Goal: Task Accomplishment & Management: Complete application form

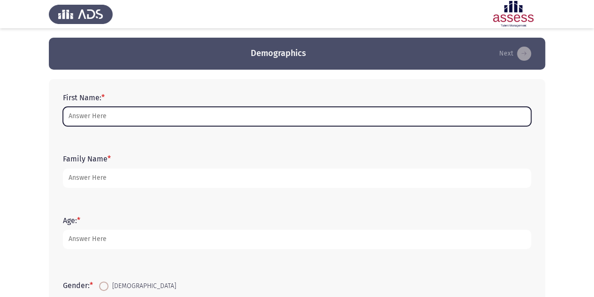
click at [180, 119] on input "First Name: *" at bounding box center [297, 116] width 469 height 19
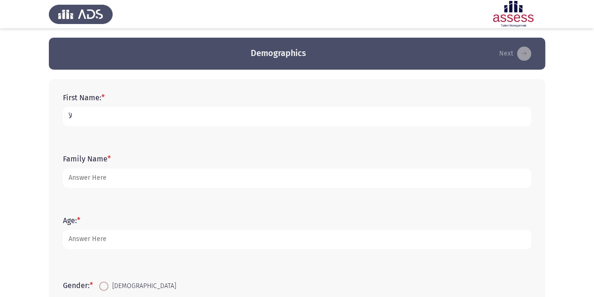
type input "ل"
type input "[PERSON_NAME]"
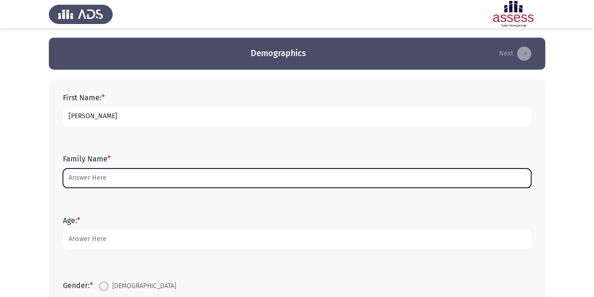
click at [130, 173] on input "Family Name *" at bounding box center [297, 177] width 469 height 19
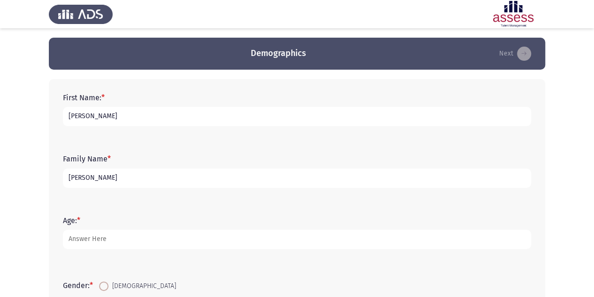
type input "[PERSON_NAME]"
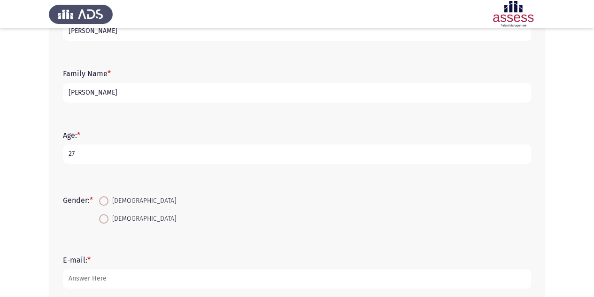
scroll to position [94, 0]
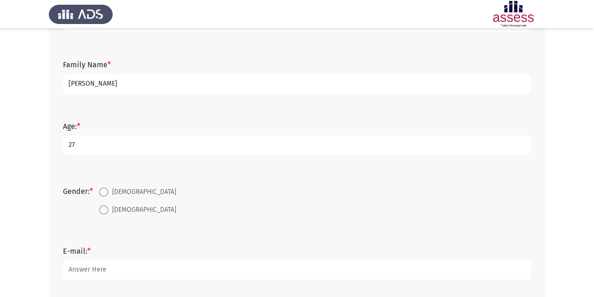
type input "27"
click at [105, 193] on span at bounding box center [103, 191] width 9 height 9
click at [105, 193] on input "[DEMOGRAPHIC_DATA]" at bounding box center [103, 191] width 9 height 9
radio input "true"
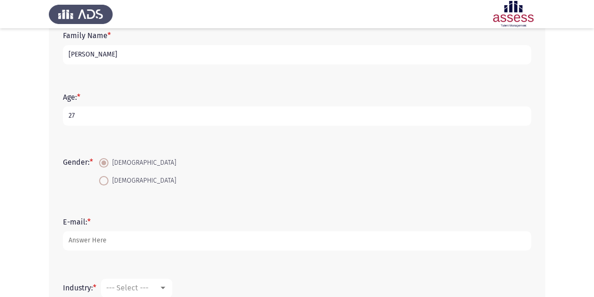
scroll to position [188, 0]
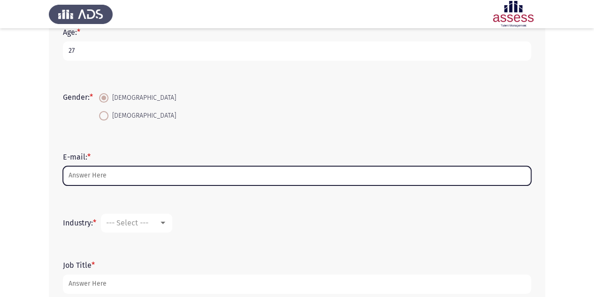
click at [108, 174] on input "E-mail: *" at bounding box center [297, 175] width 469 height 19
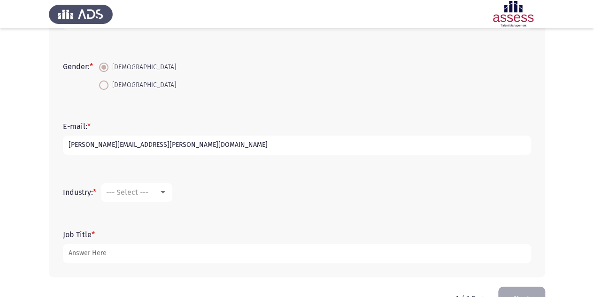
scroll to position [245, 0]
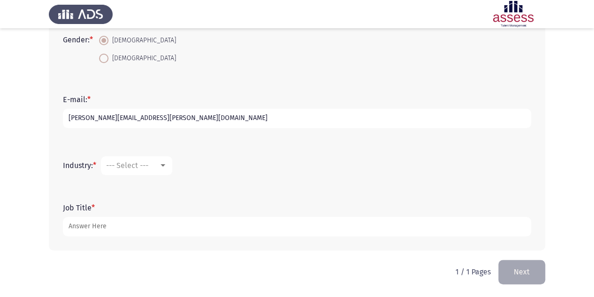
type input "[PERSON_NAME][EMAIL_ADDRESS][PERSON_NAME][DOMAIN_NAME]"
click at [157, 160] on mat-select "--- Select ---" at bounding box center [136, 165] width 71 height 19
click at [159, 168] on div "--- Select ---" at bounding box center [132, 165] width 53 height 9
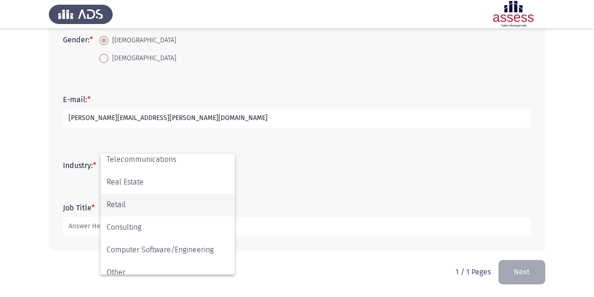
scroll to position [308, 0]
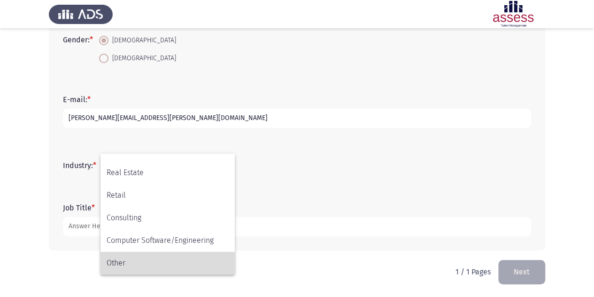
click at [164, 264] on span "Other" at bounding box center [168, 262] width 122 height 23
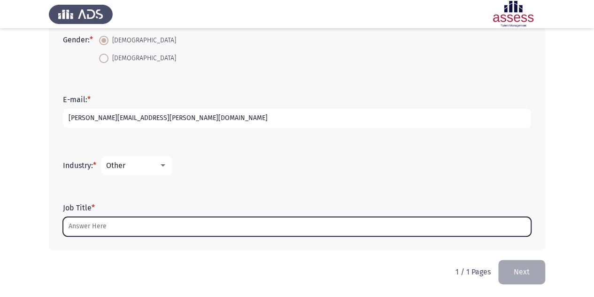
click at [143, 225] on input "Job Title *" at bounding box center [297, 226] width 469 height 19
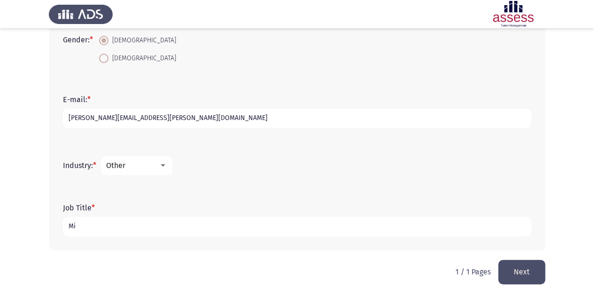
type input "M"
type input "Senior microbiology specialist"
click at [516, 271] on button "Next" at bounding box center [522, 271] width 47 height 24
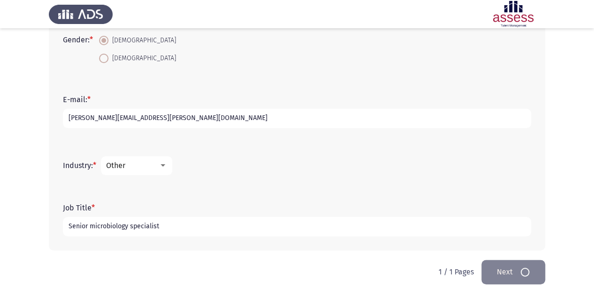
scroll to position [0, 0]
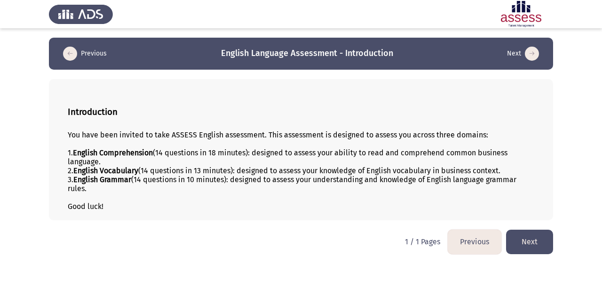
click at [532, 239] on button "Next" at bounding box center [529, 241] width 47 height 24
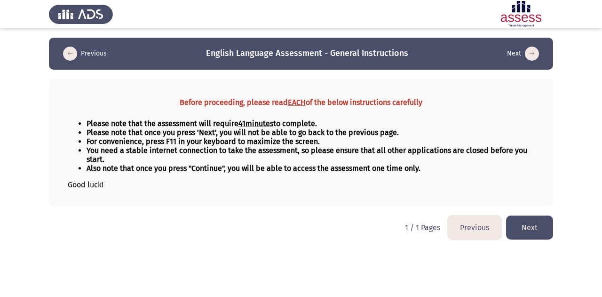
click at [536, 232] on button "Next" at bounding box center [529, 227] width 47 height 24
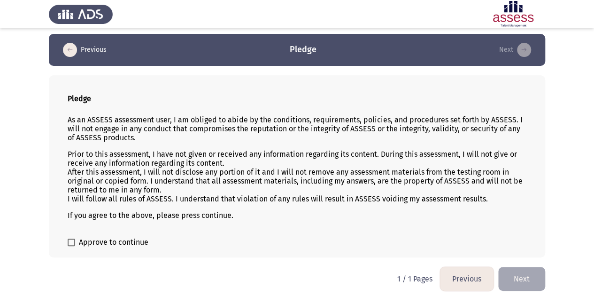
scroll to position [5, 0]
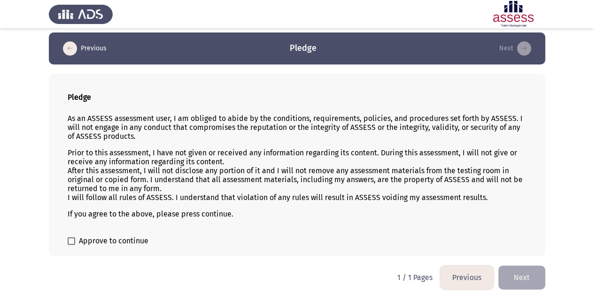
click at [116, 237] on span "Approve to continue" at bounding box center [114, 240] width 70 height 11
click at [71, 244] on input "Approve to continue" at bounding box center [71, 244] width 0 height 0
checkbox input "true"
click at [521, 272] on button "Next" at bounding box center [522, 277] width 47 height 24
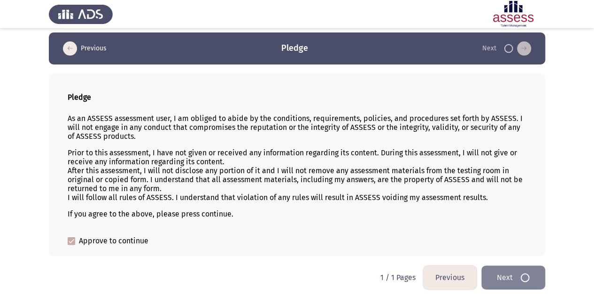
scroll to position [0, 0]
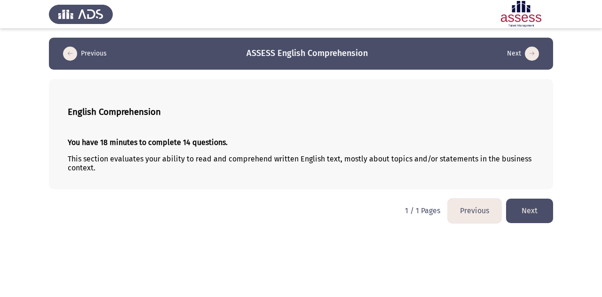
click at [531, 207] on button "Next" at bounding box center [529, 210] width 47 height 24
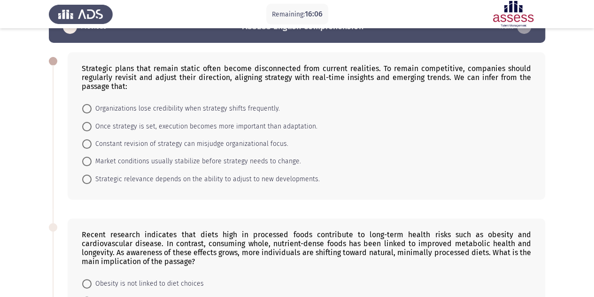
scroll to position [47, 0]
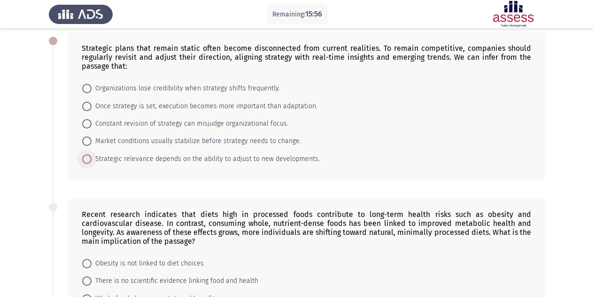
click at [255, 158] on span "Strategic relevance depends on the ability to adjust to new developments." at bounding box center [206, 158] width 228 height 11
click at [92, 158] on input "Strategic relevance depends on the ability to adjust to new developments." at bounding box center [86, 158] width 9 height 9
radio input "true"
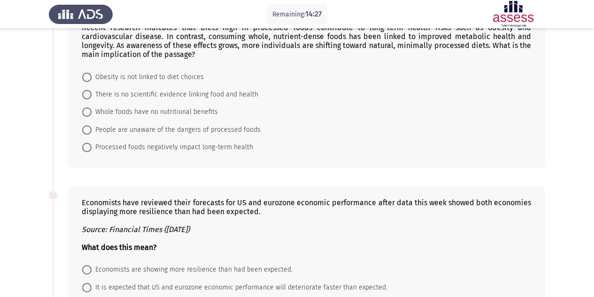
scroll to position [185, 0]
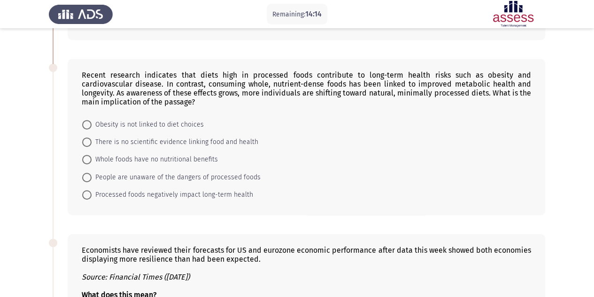
click at [192, 194] on span "Processed foods negatively impact long-term health" at bounding box center [173, 194] width 162 height 11
click at [92, 194] on input "Processed foods negatively impact long-term health" at bounding box center [86, 194] width 9 height 9
radio input "true"
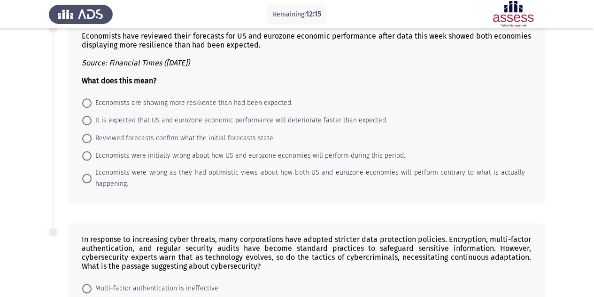
scroll to position [413, 0]
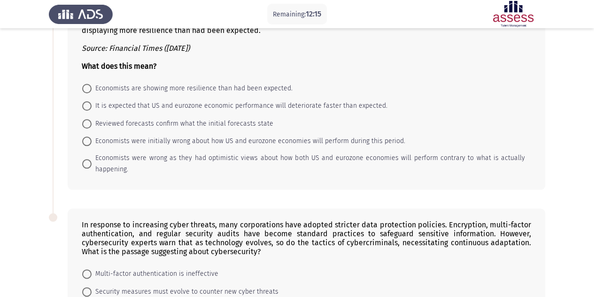
click at [152, 139] on span "Economists were initially wrong about how US and eurozone economies will perfor…" at bounding box center [249, 140] width 314 height 11
click at [92, 139] on input "Economists were initially wrong about how US and eurozone economies will perfor…" at bounding box center [86, 140] width 9 height 9
radio input "true"
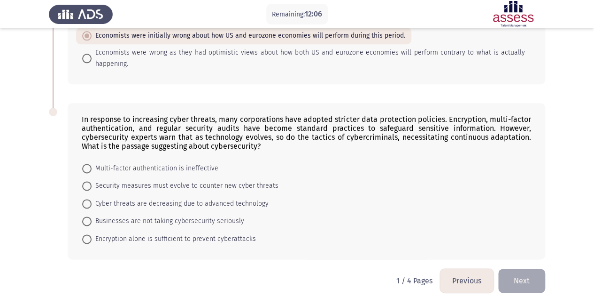
scroll to position [521, 0]
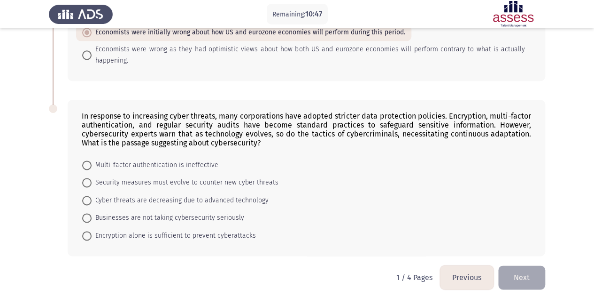
click at [228, 178] on span "Security measures must evolve to counter new cyber threats" at bounding box center [185, 182] width 187 height 11
click at [92, 178] on input "Security measures must evolve to counter new cyber threats" at bounding box center [86, 182] width 9 height 9
radio input "true"
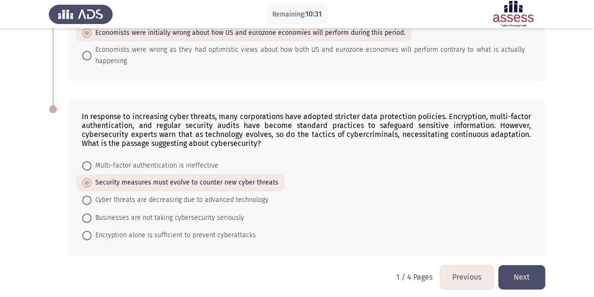
click at [530, 269] on button "Next" at bounding box center [522, 277] width 47 height 24
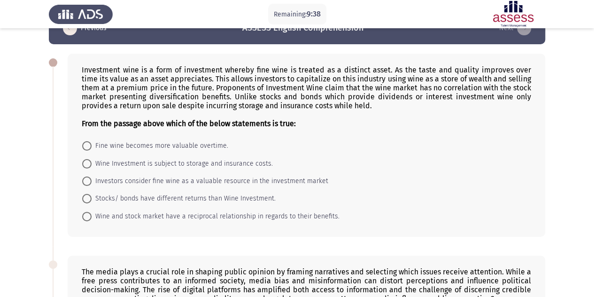
scroll to position [47, 0]
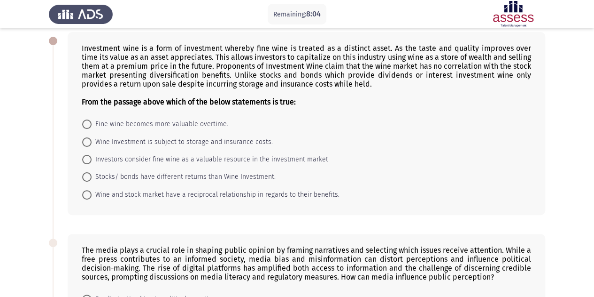
click at [137, 126] on span "Fine wine becomes more valuable overtime." at bounding box center [160, 123] width 137 height 11
click at [92, 126] on input "Fine wine becomes more valuable overtime." at bounding box center [86, 123] width 9 height 9
radio input "true"
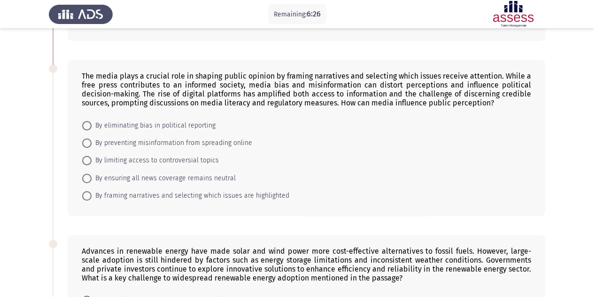
scroll to position [235, 0]
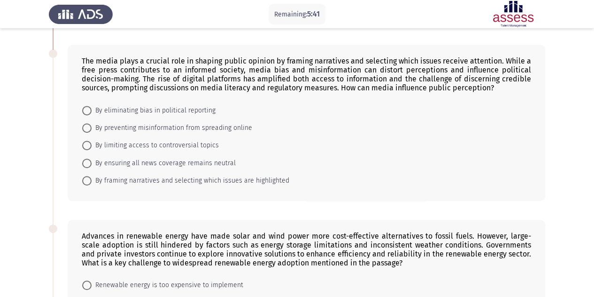
click at [136, 123] on span "By preventing misinformation from spreading online" at bounding box center [172, 127] width 161 height 11
click at [92, 123] on input "By preventing misinformation from spreading online" at bounding box center [86, 127] width 9 height 9
radio input "true"
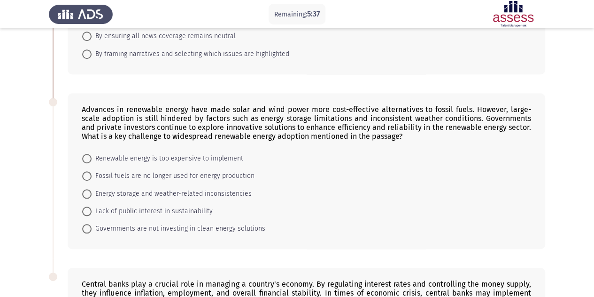
scroll to position [376, 0]
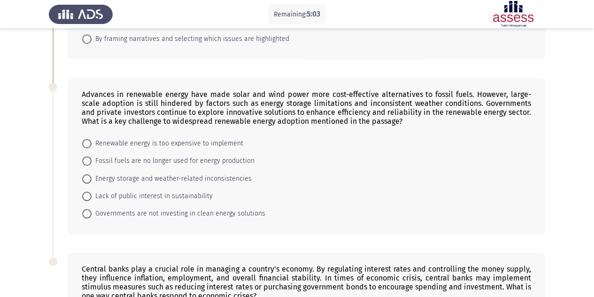
click at [125, 177] on span "Energy storage and weather-related inconsistencies" at bounding box center [172, 178] width 160 height 11
click at [92, 177] on input "Energy storage and weather-related inconsistencies" at bounding box center [86, 178] width 9 height 9
radio input "true"
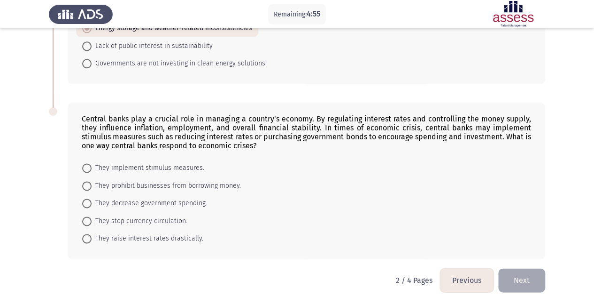
scroll to position [528, 0]
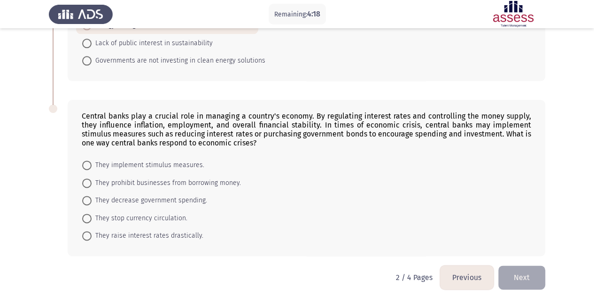
click at [181, 195] on span "They decrease government spending." at bounding box center [150, 200] width 116 height 11
click at [92, 196] on input "They decrease government spending." at bounding box center [86, 200] width 9 height 9
radio input "true"
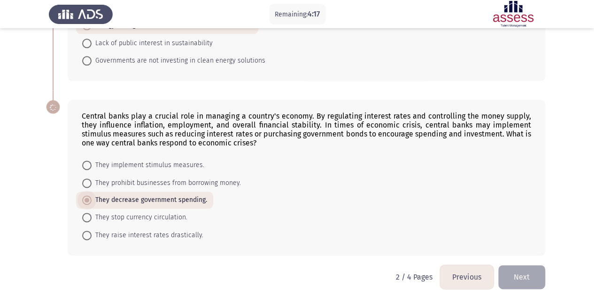
scroll to position [527, 0]
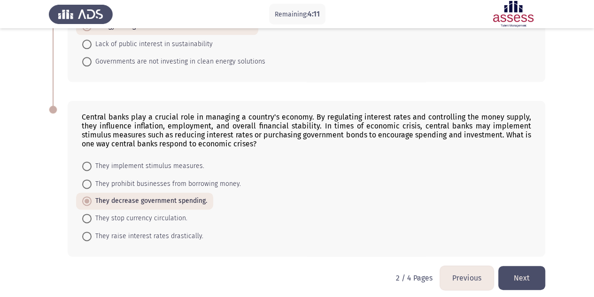
click at [524, 272] on button "Next" at bounding box center [522, 278] width 47 height 24
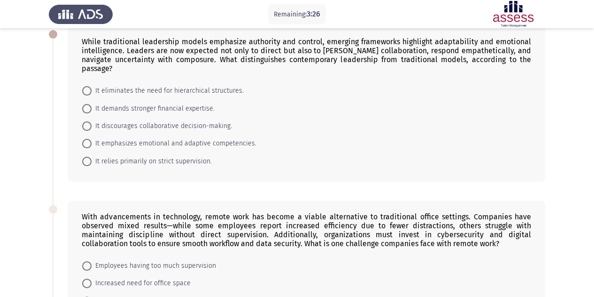
scroll to position [94, 0]
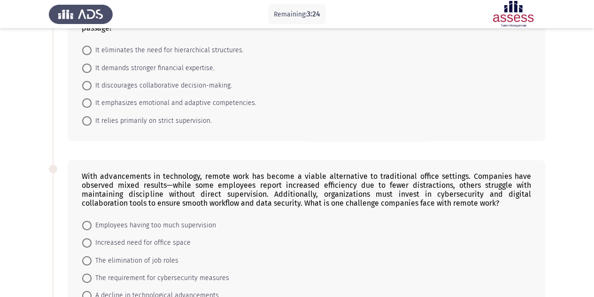
click at [144, 97] on span "It emphasizes emotional and adaptive competencies." at bounding box center [174, 102] width 165 height 11
click at [92, 98] on input "It emphasizes emotional and adaptive competencies." at bounding box center [86, 102] width 9 height 9
radio input "true"
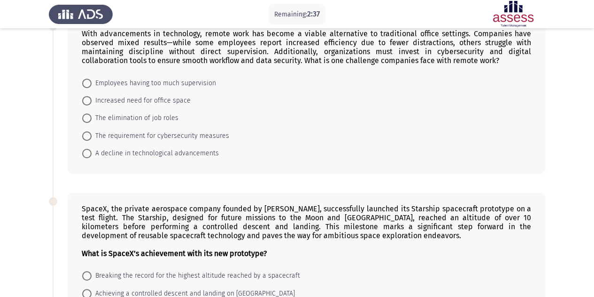
scroll to position [235, 0]
click at [122, 113] on span "The elimination of job roles" at bounding box center [135, 118] width 87 height 11
click at [92, 114] on input "The elimination of job roles" at bounding box center [86, 118] width 9 height 9
radio input "true"
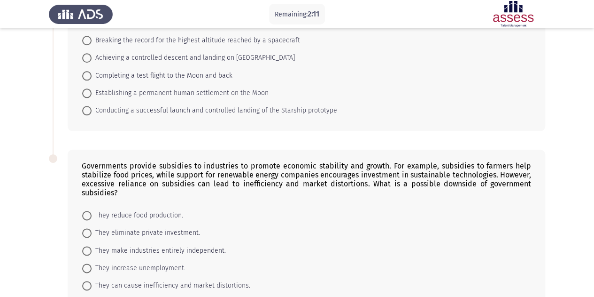
scroll to position [511, 0]
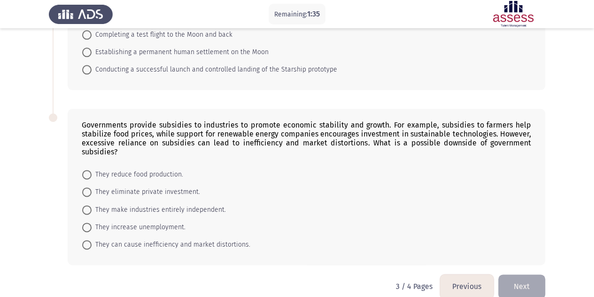
click at [145, 239] on span "They can cause inefficiency and market distortions." at bounding box center [171, 244] width 159 height 11
click at [92, 240] on input "They can cause inefficiency and market distortions." at bounding box center [86, 244] width 9 height 9
radio input "true"
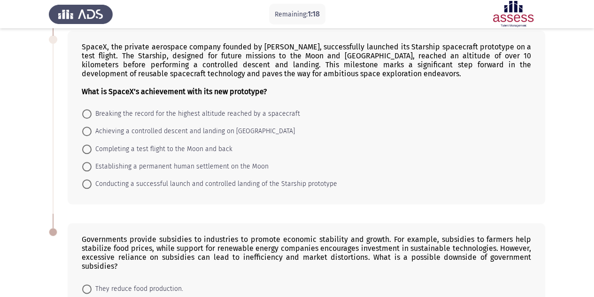
scroll to position [416, 0]
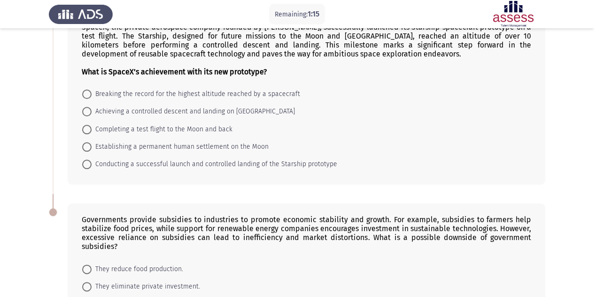
click at [136, 124] on span "Completing a test flight to the Moon and back" at bounding box center [162, 129] width 141 height 11
click at [92, 125] on input "Completing a test flight to the Moon and back" at bounding box center [86, 129] width 9 height 9
radio input "true"
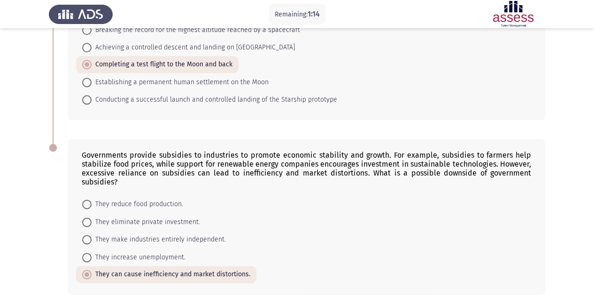
scroll to position [510, 0]
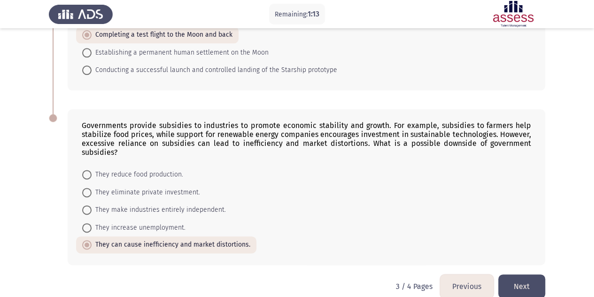
click at [523, 274] on button "Next" at bounding box center [522, 286] width 47 height 24
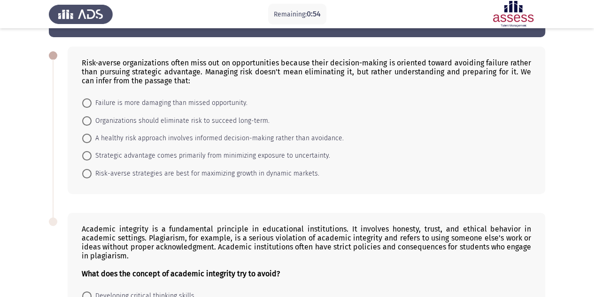
scroll to position [47, 0]
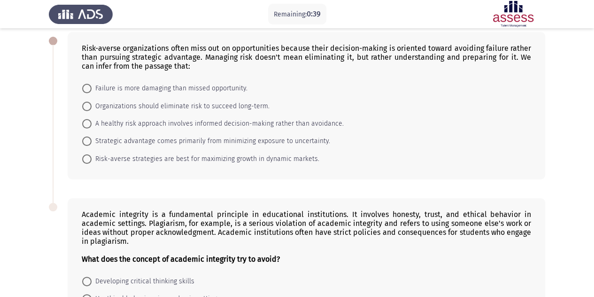
click at [194, 123] on span "A healthy risk approach involves informed decision-making rather than avoidance." at bounding box center [218, 123] width 252 height 11
click at [92, 123] on input "A healthy risk approach involves informed decision-making rather than avoidance." at bounding box center [86, 123] width 9 height 9
radio input "true"
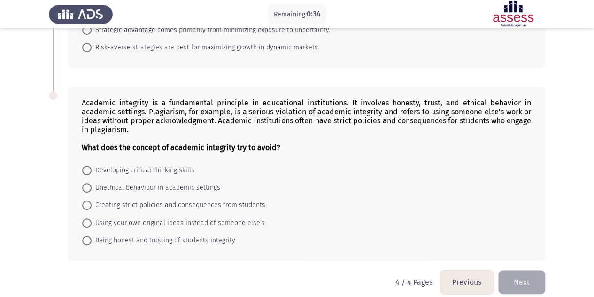
scroll to position [165, 0]
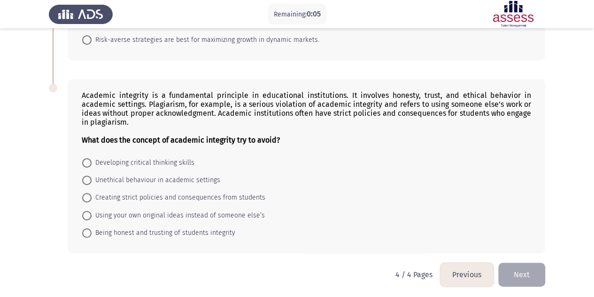
click at [138, 162] on span "Developing critical thinking skills" at bounding box center [143, 162] width 103 height 11
click at [92, 162] on input "Developing critical thinking skills" at bounding box center [86, 162] width 9 height 9
radio input "true"
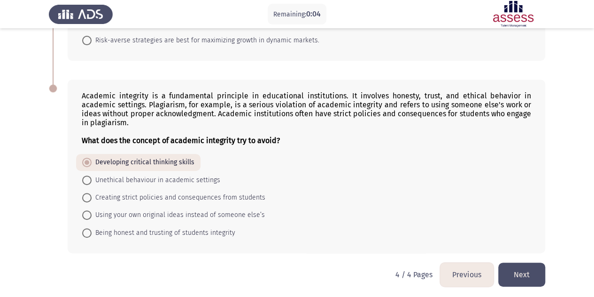
click at [216, 230] on span "Being honest and trusting of students integrity" at bounding box center [164, 232] width 144 height 11
click at [92, 230] on input "Being honest and trusting of students integrity" at bounding box center [86, 232] width 9 height 9
radio input "true"
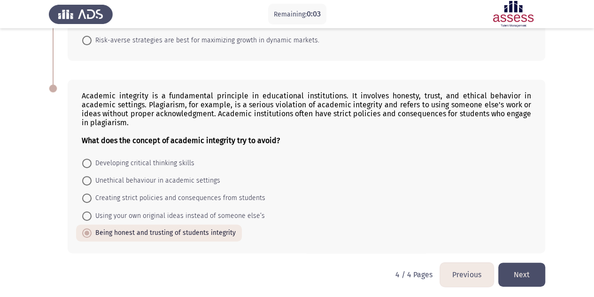
click at [544, 280] on button "Next" at bounding box center [522, 274] width 47 height 24
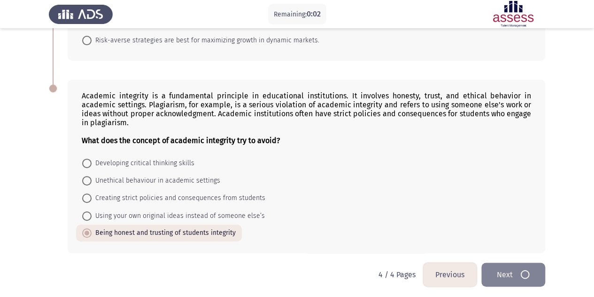
scroll to position [0, 0]
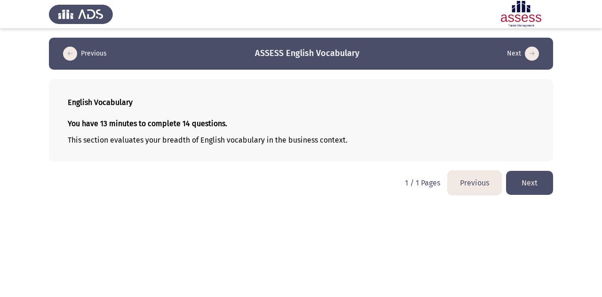
click at [528, 177] on button "Next" at bounding box center [529, 183] width 47 height 24
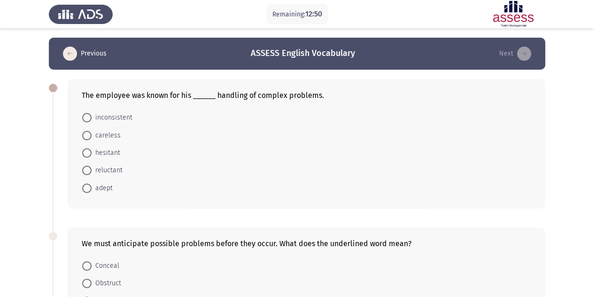
click at [103, 187] on span "adept" at bounding box center [102, 187] width 21 height 11
click at [92, 187] on input "adept" at bounding box center [86, 187] width 9 height 9
radio input "true"
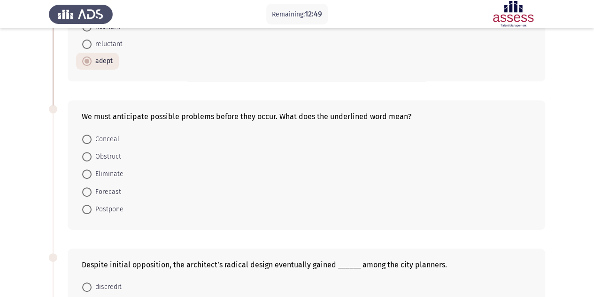
scroll to position [141, 0]
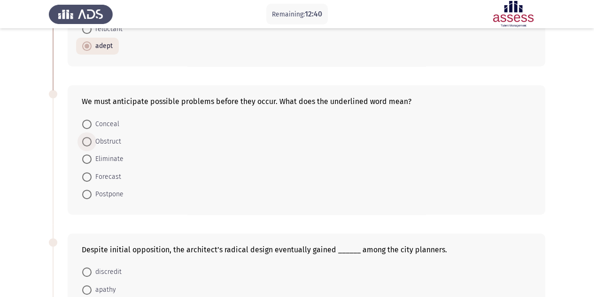
click at [115, 140] on span "Obstruct" at bounding box center [107, 141] width 30 height 11
click at [92, 140] on input "Obstruct" at bounding box center [86, 141] width 9 height 9
radio input "true"
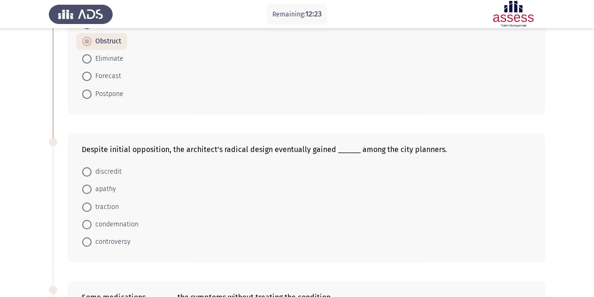
scroll to position [329, 0]
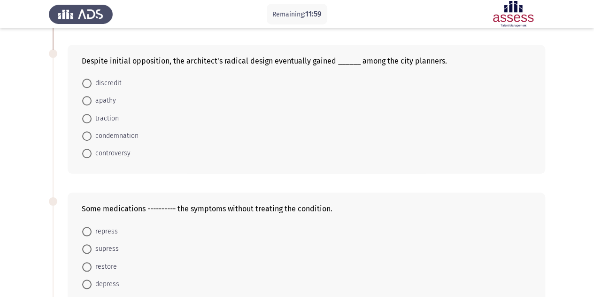
click at [100, 99] on span "apathy" at bounding box center [104, 100] width 24 height 11
click at [92, 99] on input "apathy" at bounding box center [86, 100] width 9 height 9
radio input "true"
click at [101, 121] on mat-radio-button "traction" at bounding box center [100, 117] width 49 height 17
click at [100, 115] on span "traction" at bounding box center [105, 117] width 27 height 11
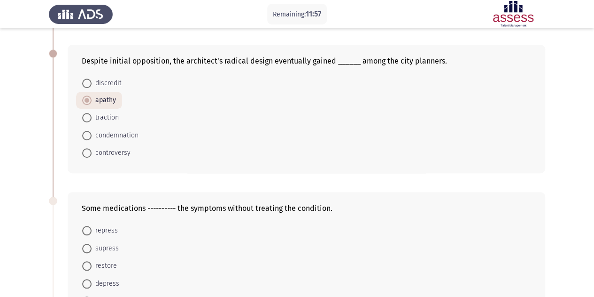
click at [92, 115] on input "traction" at bounding box center [86, 117] width 9 height 9
radio input "true"
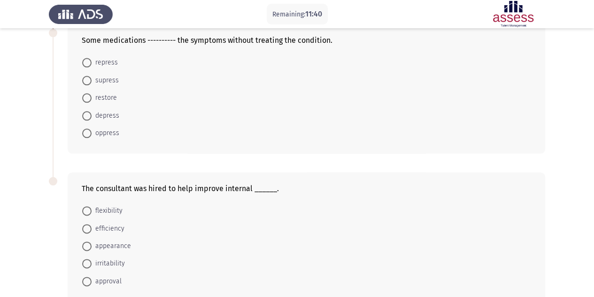
scroll to position [517, 0]
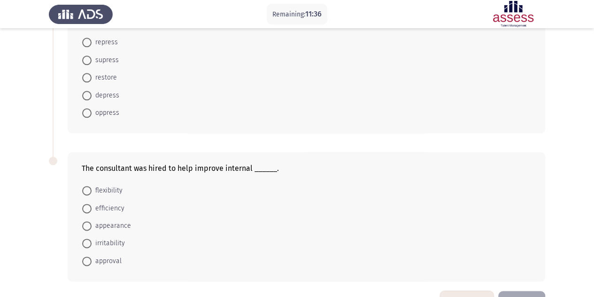
click at [108, 73] on span "restore" at bounding box center [104, 77] width 25 height 11
click at [92, 73] on input "restore" at bounding box center [86, 77] width 9 height 9
radio input "true"
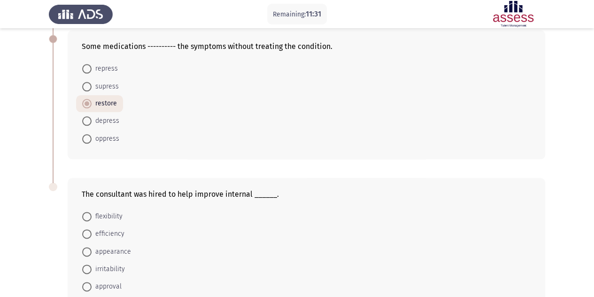
scroll to position [470, 0]
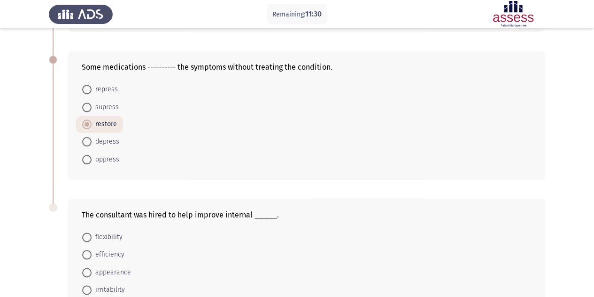
click at [108, 88] on span "repress" at bounding box center [105, 89] width 26 height 11
click at [92, 88] on input "repress" at bounding box center [86, 89] width 9 height 9
radio input "true"
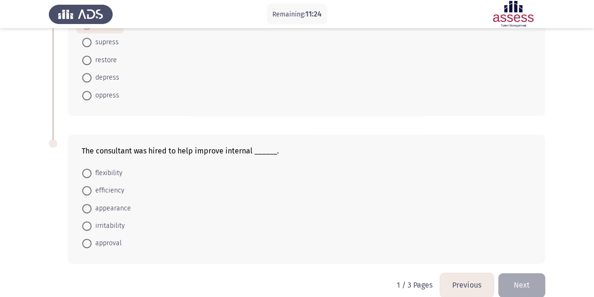
scroll to position [543, 0]
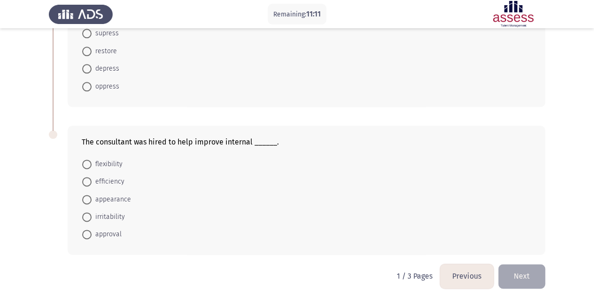
click at [113, 230] on span "approval" at bounding box center [107, 233] width 30 height 11
click at [92, 230] on input "approval" at bounding box center [86, 233] width 9 height 9
radio input "true"
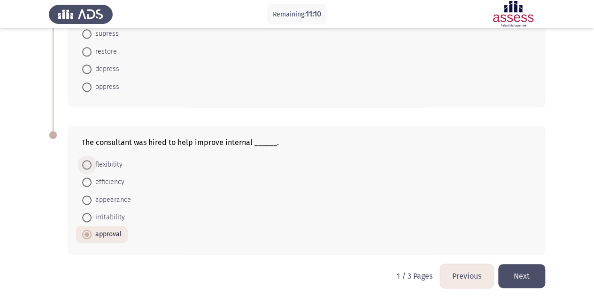
click at [107, 163] on span "flexibility" at bounding box center [107, 164] width 31 height 11
click at [92, 163] on input "flexibility" at bounding box center [86, 164] width 9 height 9
radio input "true"
click at [102, 231] on span "approval" at bounding box center [107, 233] width 30 height 11
click at [92, 231] on input "approval" at bounding box center [86, 233] width 9 height 9
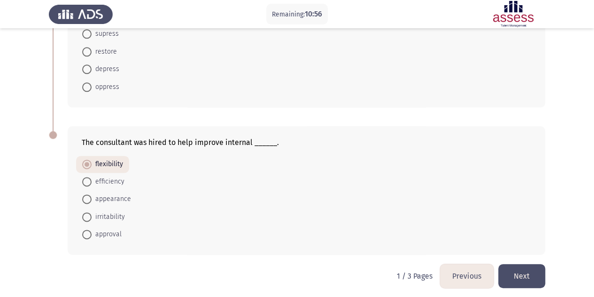
radio input "true"
click at [520, 278] on button "Next" at bounding box center [522, 276] width 47 height 24
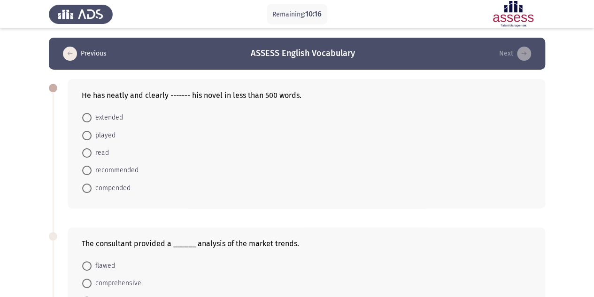
click at [106, 189] on span "compended" at bounding box center [111, 187] width 39 height 11
click at [92, 189] on input "compended" at bounding box center [86, 187] width 9 height 9
radio input "true"
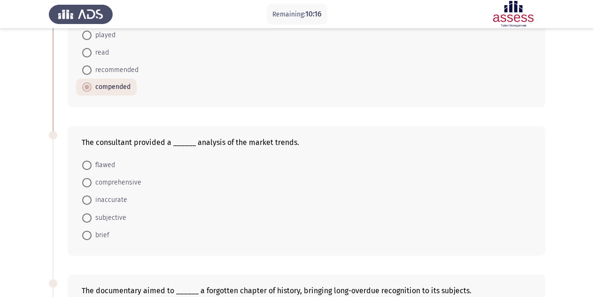
scroll to position [141, 0]
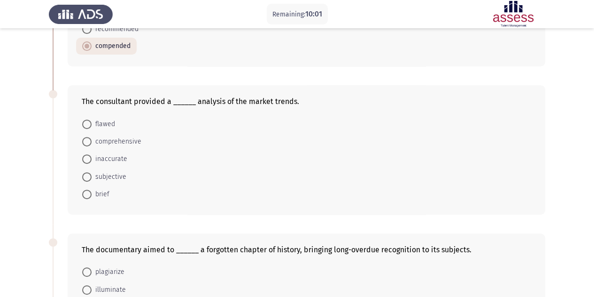
click at [116, 138] on span "comprehensive" at bounding box center [117, 141] width 50 height 11
click at [92, 138] on input "comprehensive" at bounding box center [86, 141] width 9 height 9
radio input "true"
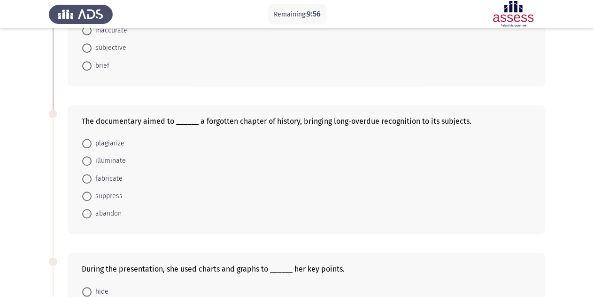
scroll to position [282, 0]
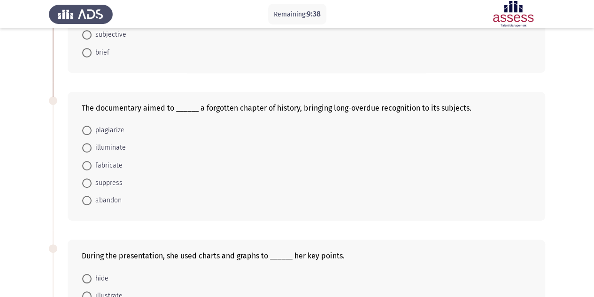
click at [115, 147] on span "illuminate" at bounding box center [109, 147] width 34 height 11
click at [92, 147] on input "illuminate" at bounding box center [86, 147] width 9 height 9
radio input "true"
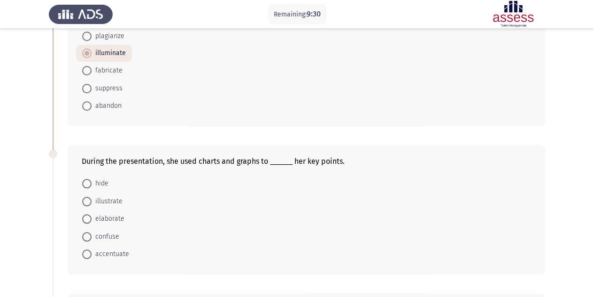
scroll to position [423, 0]
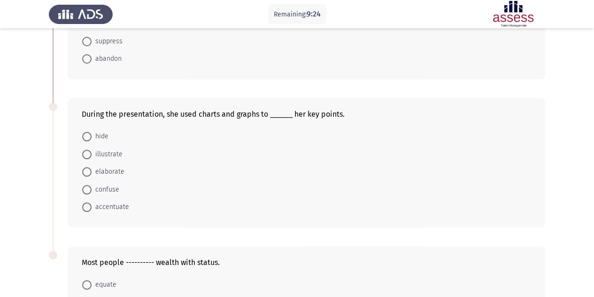
click at [112, 150] on span "illustrate" at bounding box center [107, 154] width 31 height 11
click at [92, 150] on input "illustrate" at bounding box center [86, 153] width 9 height 9
radio input "true"
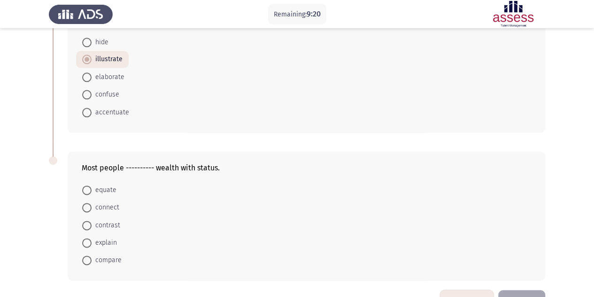
scroll to position [543, 0]
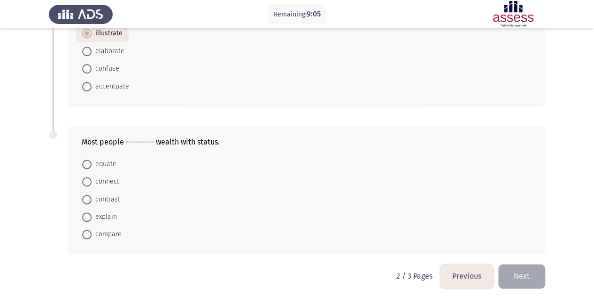
click at [98, 194] on span "contrast" at bounding box center [106, 199] width 29 height 11
click at [92, 195] on input "contrast" at bounding box center [86, 199] width 9 height 9
radio input "true"
click at [524, 272] on button "Next" at bounding box center [522, 276] width 47 height 24
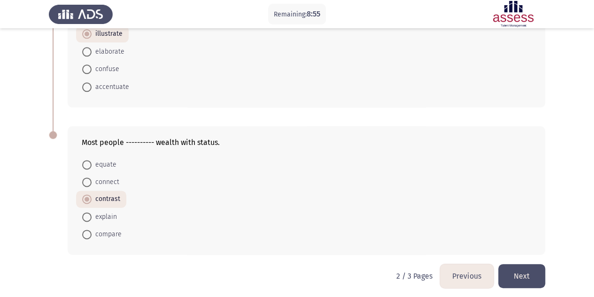
scroll to position [0, 0]
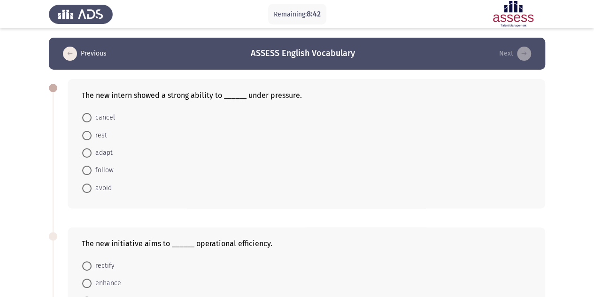
click at [110, 151] on span "adapt" at bounding box center [102, 152] width 21 height 11
click at [92, 151] on input "adapt" at bounding box center [86, 152] width 9 height 9
radio input "true"
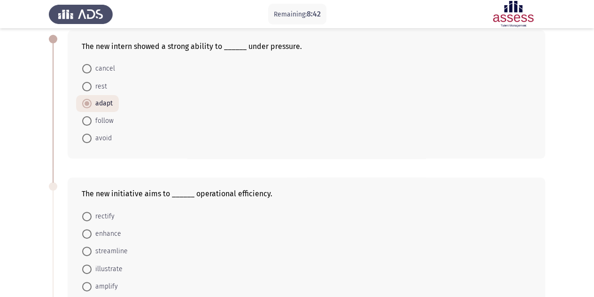
scroll to position [94, 0]
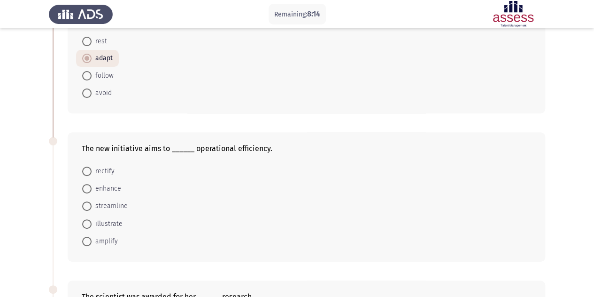
click at [116, 188] on span "enhance" at bounding box center [107, 188] width 30 height 11
click at [92, 188] on input "enhance" at bounding box center [86, 188] width 9 height 9
radio input "true"
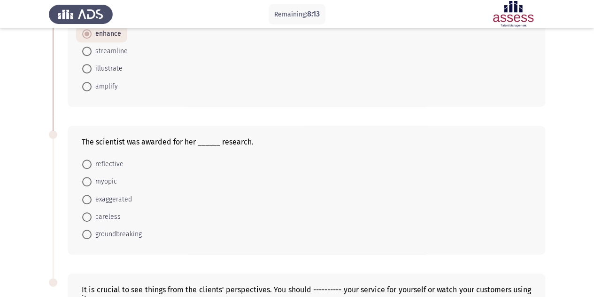
scroll to position [282, 0]
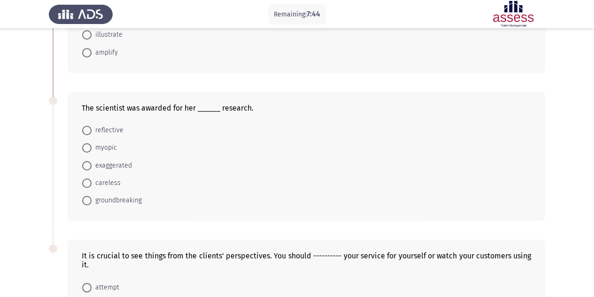
click at [116, 195] on span "groundbreaking" at bounding box center [117, 200] width 50 height 11
click at [92, 196] on input "groundbreaking" at bounding box center [86, 200] width 9 height 9
radio input "true"
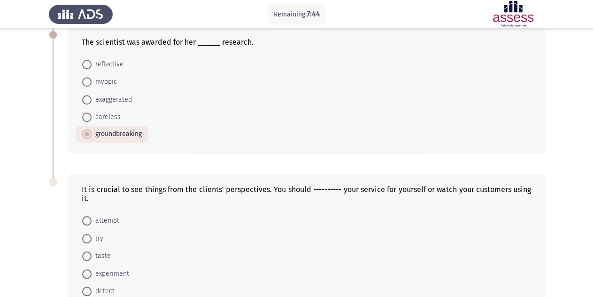
scroll to position [405, 0]
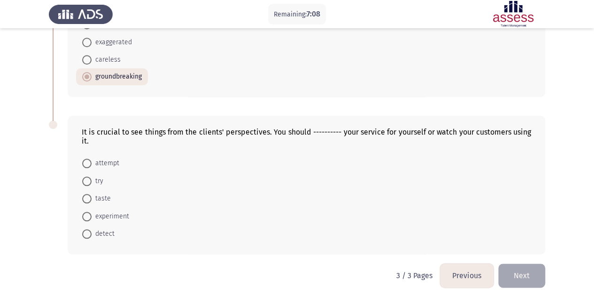
click at [126, 214] on span "experiment" at bounding box center [111, 216] width 38 height 11
click at [92, 214] on input "experiment" at bounding box center [86, 215] width 9 height 9
radio input "true"
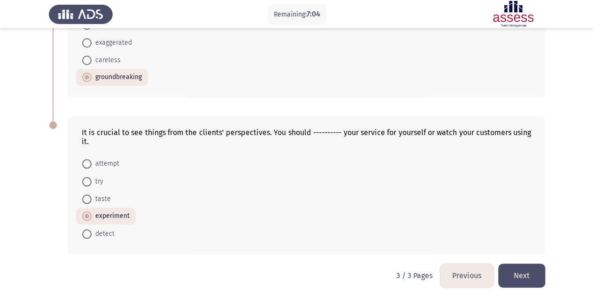
click at [524, 273] on button "Next" at bounding box center [522, 275] width 47 height 24
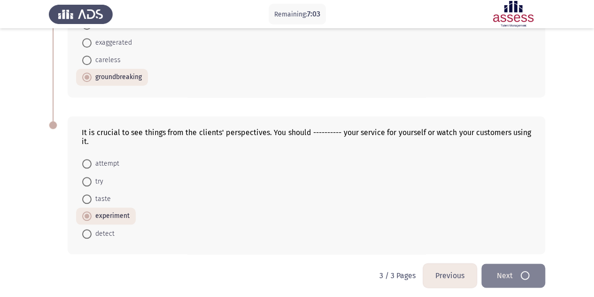
scroll to position [0, 0]
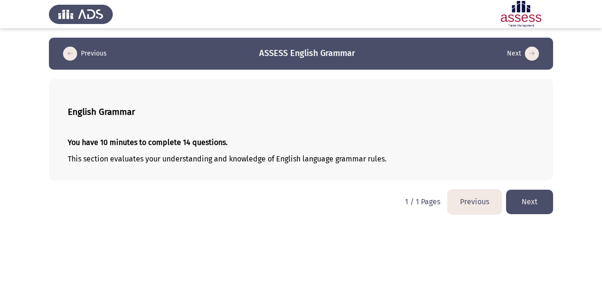
click at [526, 203] on button "Next" at bounding box center [529, 201] width 47 height 24
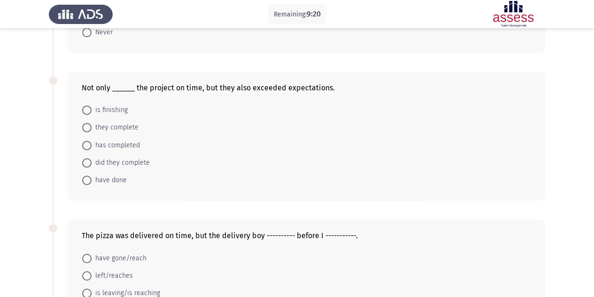
scroll to position [141, 0]
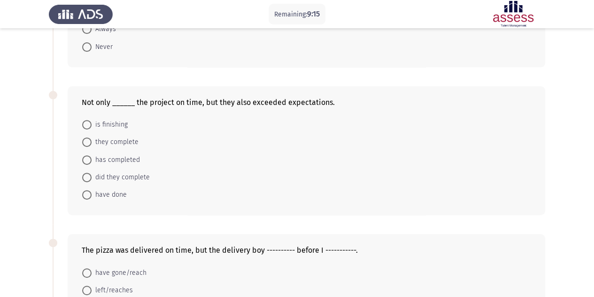
click at [130, 158] on span "has completed" at bounding box center [116, 159] width 48 height 11
click at [92, 158] on input "has completed" at bounding box center [86, 159] width 9 height 9
radio input "true"
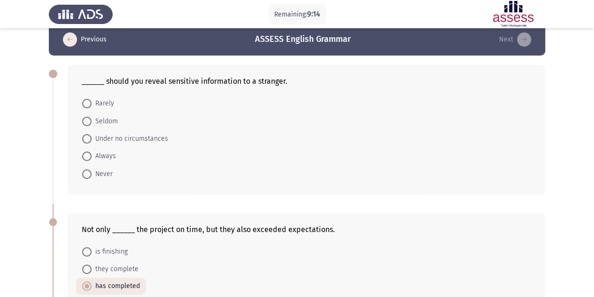
scroll to position [0, 0]
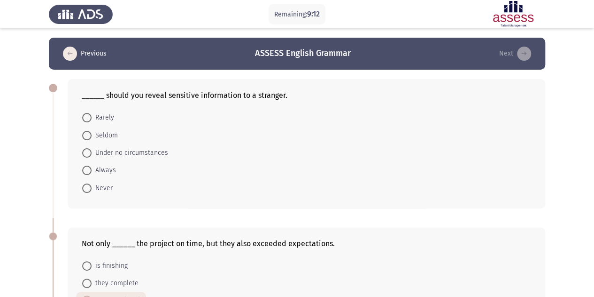
click at [116, 154] on span "Under no circumstances" at bounding box center [130, 152] width 77 height 11
click at [92, 154] on input "Under no circumstances" at bounding box center [86, 152] width 9 height 9
radio input "true"
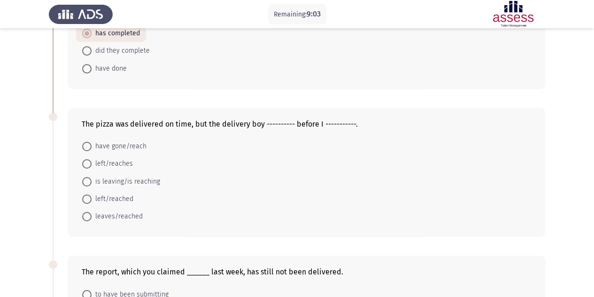
scroll to position [282, 0]
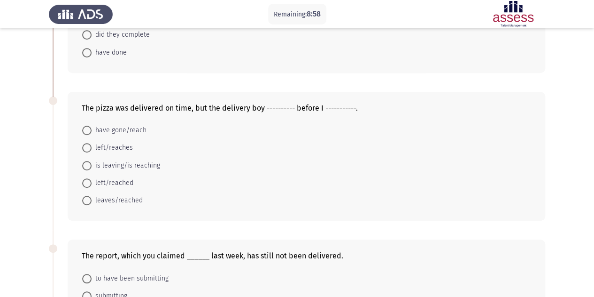
click at [121, 129] on span "have gone/reach" at bounding box center [119, 130] width 55 height 11
click at [92, 129] on input "have gone/reach" at bounding box center [86, 129] width 9 height 9
radio input "true"
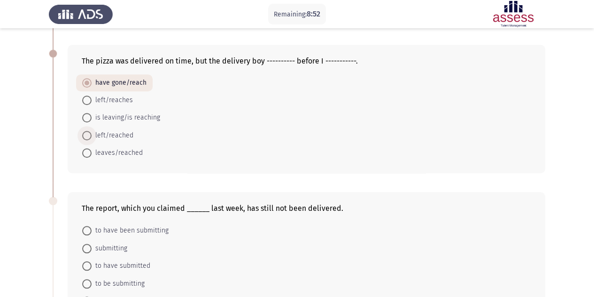
drag, startPoint x: 127, startPoint y: 133, endPoint x: 137, endPoint y: 137, distance: 11.4
click at [127, 133] on span "left/reached" at bounding box center [113, 135] width 42 height 11
click at [92, 133] on input "left/reached" at bounding box center [86, 135] width 9 height 9
radio input "true"
click at [122, 83] on span "have gone/reach" at bounding box center [119, 83] width 55 height 11
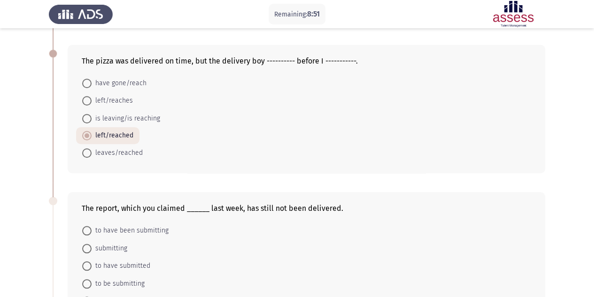
click at [92, 83] on input "have gone/reach" at bounding box center [86, 82] width 9 height 9
radio input "true"
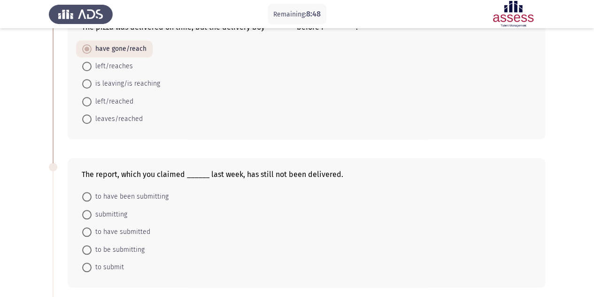
scroll to position [423, 0]
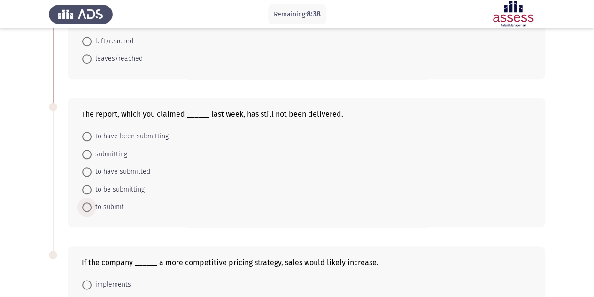
click at [112, 204] on span "to submit" at bounding box center [108, 206] width 32 height 11
click at [92, 204] on input "to submit" at bounding box center [86, 206] width 9 height 9
radio input "true"
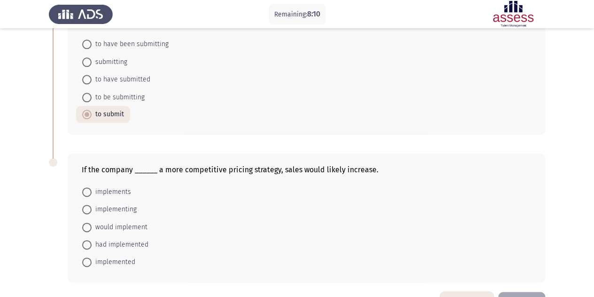
scroll to position [543, 0]
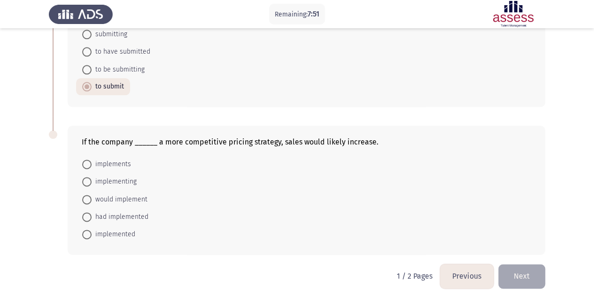
click at [116, 161] on span "implements" at bounding box center [111, 163] width 39 height 11
click at [92, 161] on input "implements" at bounding box center [86, 163] width 9 height 9
radio input "true"
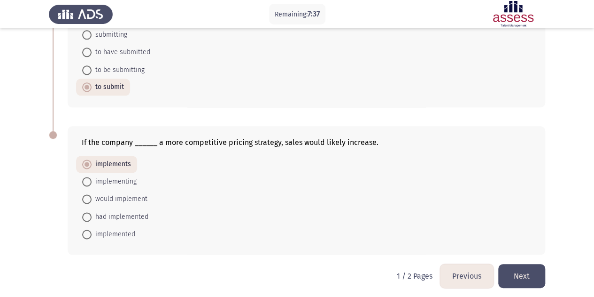
click at [517, 270] on button "Next" at bounding box center [522, 276] width 47 height 24
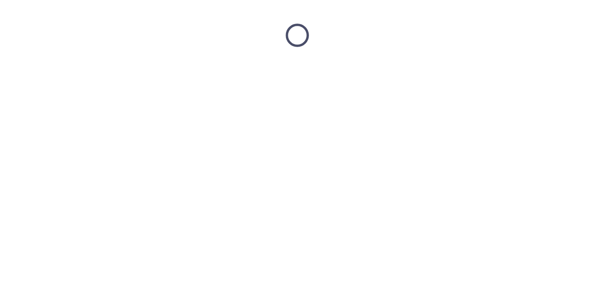
scroll to position [0, 0]
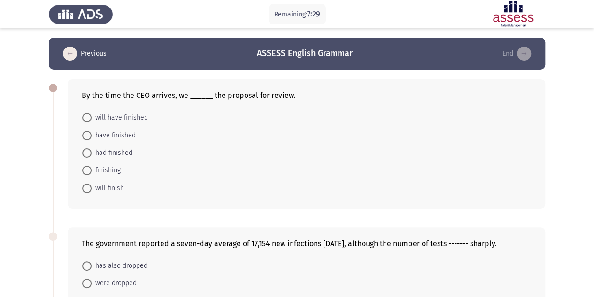
click at [136, 117] on span "will have finished" at bounding box center [120, 117] width 56 height 11
click at [92, 117] on input "will have finished" at bounding box center [86, 117] width 9 height 9
radio input "true"
click at [117, 186] on span "will finish" at bounding box center [108, 186] width 32 height 11
click at [92, 186] on input "will finish" at bounding box center [86, 186] width 9 height 9
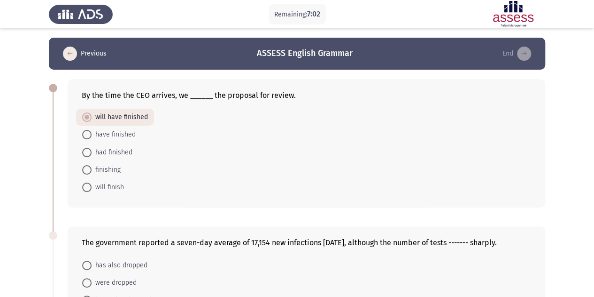
radio input "true"
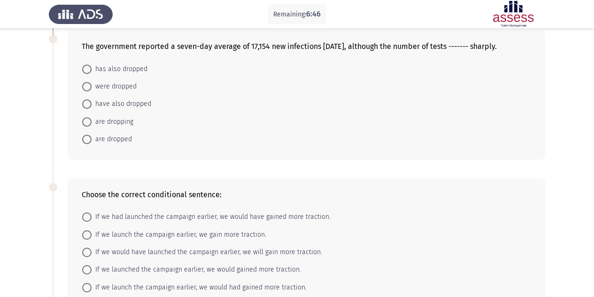
scroll to position [282, 0]
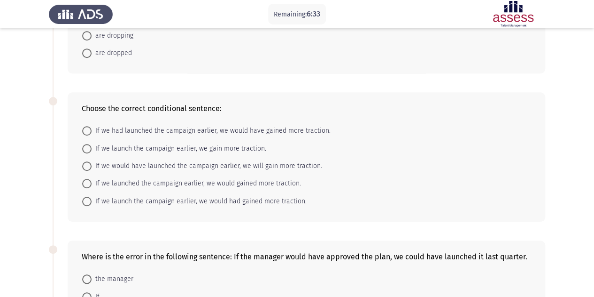
click at [256, 129] on span "If we had launched the campaign earlier, we would have gained more traction." at bounding box center [211, 130] width 239 height 11
click at [92, 129] on input "If we had launched the campaign earlier, we would have gained more traction." at bounding box center [86, 130] width 9 height 9
radio input "true"
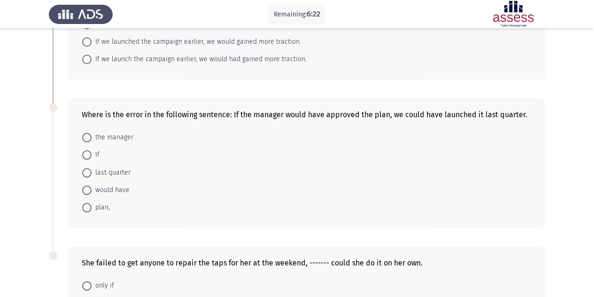
scroll to position [470, 0]
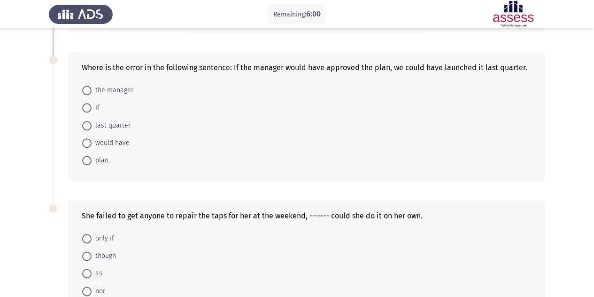
click at [124, 87] on span "the manager" at bounding box center [113, 90] width 42 height 11
click at [92, 87] on input "the manager" at bounding box center [86, 90] width 9 height 9
radio input "true"
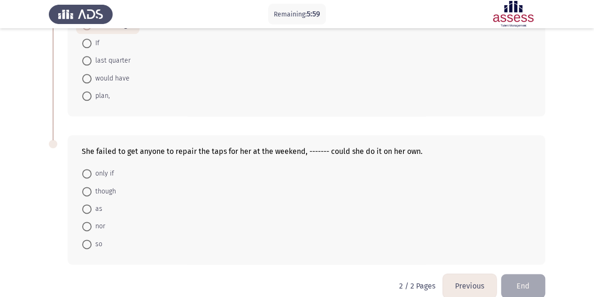
scroll to position [543, 0]
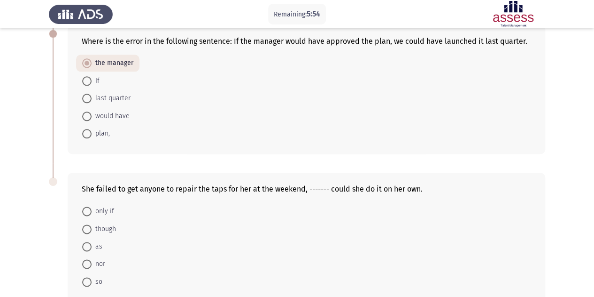
click at [116, 112] on span "would have" at bounding box center [111, 115] width 38 height 11
click at [92, 112] on input "would have" at bounding box center [86, 115] width 9 height 9
radio input "true"
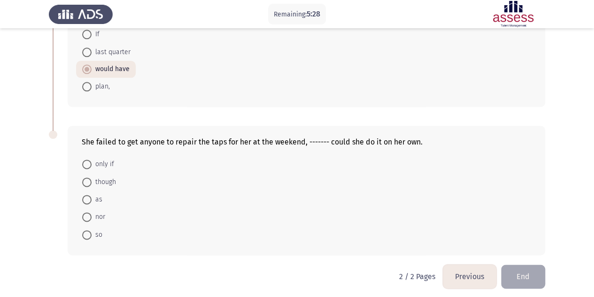
click at [95, 194] on span "as" at bounding box center [97, 199] width 11 height 11
click at [92, 195] on input "as" at bounding box center [86, 199] width 9 height 9
radio input "true"
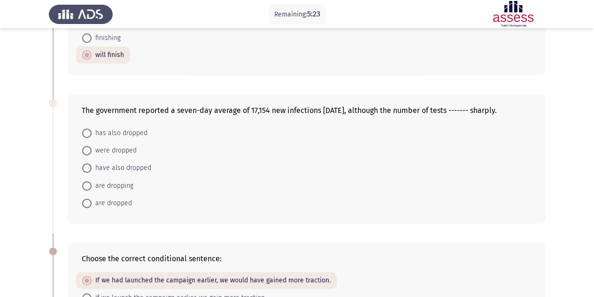
scroll to position [120, 0]
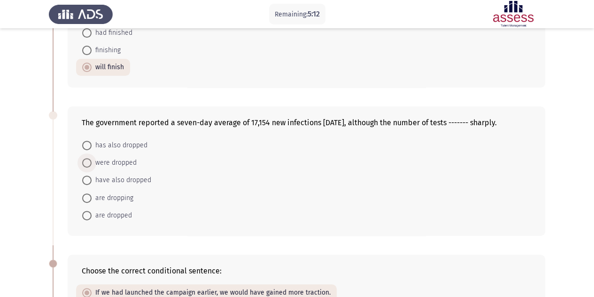
click at [127, 162] on span "were dropped" at bounding box center [114, 162] width 45 height 11
click at [92, 162] on input "were dropped" at bounding box center [86, 162] width 9 height 9
radio input "true"
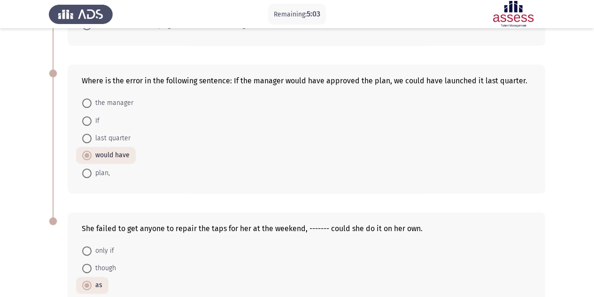
scroll to position [542, 0]
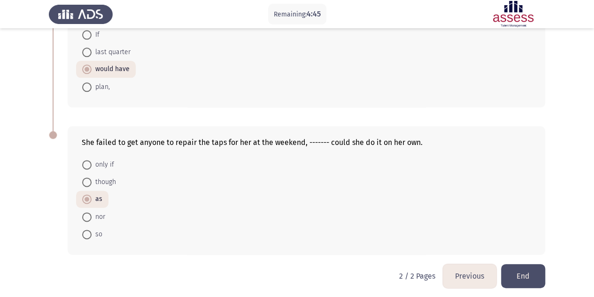
click at [525, 273] on button "End" at bounding box center [523, 276] width 44 height 24
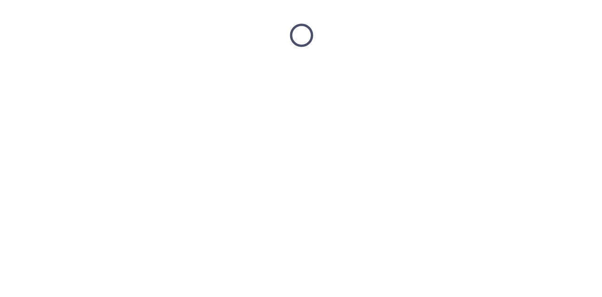
scroll to position [0, 0]
